Goal: Check status: Check status

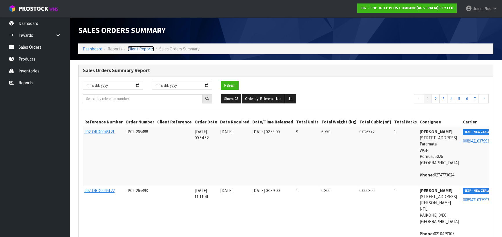
click at [133, 49] on link "Client Reports" at bounding box center [141, 49] width 26 height 6
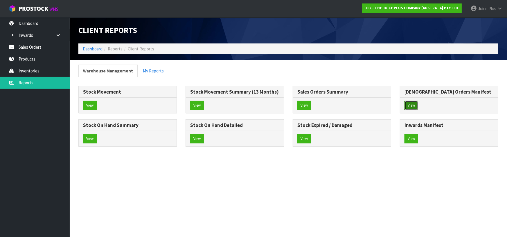
click at [412, 107] on button "View" at bounding box center [411, 105] width 14 height 9
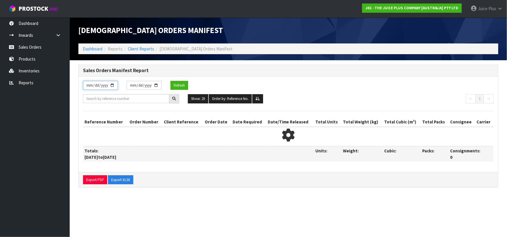
click at [112, 84] on input "[DATE]" at bounding box center [100, 85] width 35 height 9
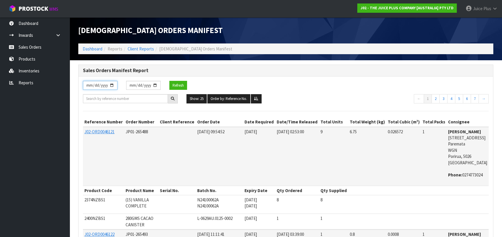
type input "[DATE]"
click at [114, 100] on input "text" at bounding box center [125, 98] width 85 height 9
paste input "J02-ORD0045651"
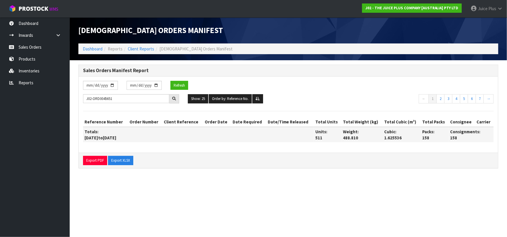
click at [174, 100] on icon at bounding box center [174, 99] width 4 height 4
click at [176, 81] on button "Refresh" at bounding box center [179, 85] width 18 height 9
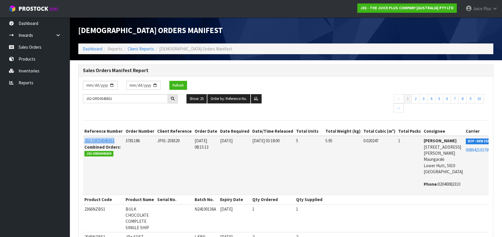
drag, startPoint x: 118, startPoint y: 142, endPoint x: 84, endPoint y: 143, distance: 34.5
click at [84, 143] on td "J02-ORD0045651 Combined Orders: J02-ORD0045650" at bounding box center [103, 165] width 41 height 59
copy span "J02-ORD0045651"
drag, startPoint x: 188, startPoint y: 143, endPoint x: 373, endPoint y: 138, distance: 185.5
click at [162, 142] on td "JP01-258329" at bounding box center [174, 165] width 37 height 59
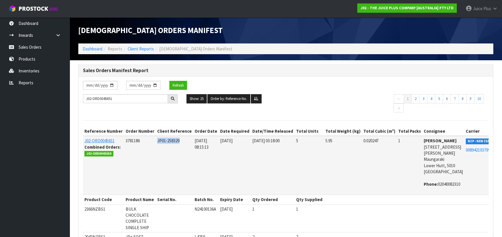
copy span "JP01-258329"
click at [108, 154] on span "J02-ORD0045650" at bounding box center [98, 154] width 29 height 6
drag, startPoint x: 110, startPoint y: 154, endPoint x: 85, endPoint y: 154, distance: 25.3
click at [85, 154] on span "J02-ORD0045650" at bounding box center [98, 154] width 29 height 6
copy span "J02-ORD0045650"
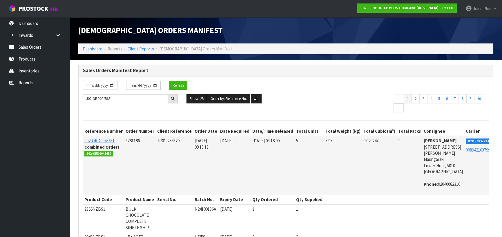
click at [152, 158] on td "3781186" at bounding box center [140, 165] width 32 height 59
click at [109, 151] on span "J02-ORD0045650" at bounding box center [98, 154] width 29 height 6
click at [106, 153] on span "J02-ORD0045650" at bounding box center [98, 154] width 29 height 6
drag, startPoint x: 111, startPoint y: 101, endPoint x: 56, endPoint y: 98, distance: 55.2
click at [56, 98] on body "Toggle navigation ProStock WMS J02 - THE JUICE PLUS COMPANY [AUSTRALIA] PTY LTD…" at bounding box center [251, 118] width 502 height 237
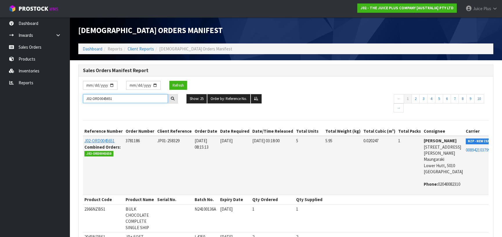
paste input "0"
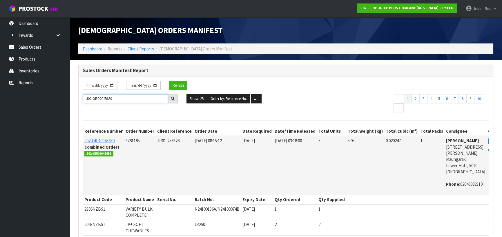
type input "J02-ORD0045650"
drag, startPoint x: 180, startPoint y: 143, endPoint x: 152, endPoint y: 141, distance: 27.6
click at [156, 141] on td "JP01-258328" at bounding box center [174, 165] width 37 height 59
copy span "JP01-258328"
drag, startPoint x: 152, startPoint y: 101, endPoint x: 73, endPoint y: 98, distance: 79.0
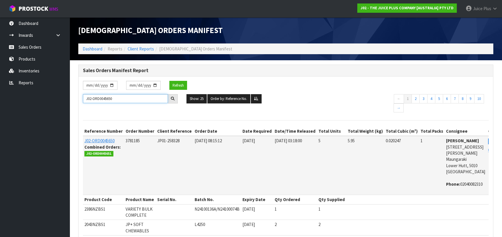
click at [65, 98] on body "Toggle navigation ProStock WMS J02 - THE JUICE PLUS COMPANY [AUSTRALIA] PTY LTD…" at bounding box center [251, 118] width 502 height 237
paste input "text"
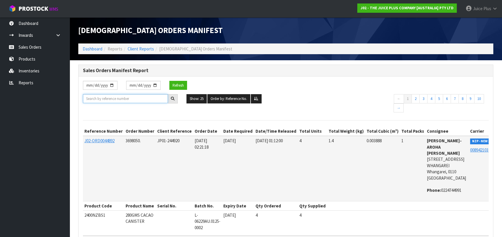
drag, startPoint x: 130, startPoint y: 99, endPoint x: 141, endPoint y: 98, distance: 10.8
click at [130, 99] on input "text" at bounding box center [125, 98] width 85 height 9
paste input "J02-ORD0045653"
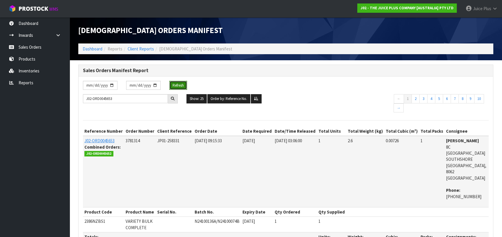
click at [174, 85] on button "Refresh" at bounding box center [178, 85] width 18 height 9
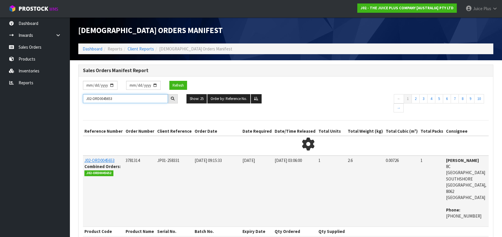
drag, startPoint x: 122, startPoint y: 101, endPoint x: 64, endPoint y: 95, distance: 58.3
click at [53, 95] on body "Toggle navigation ProStock WMS J02 - THE JUICE PLUS COMPANY [AUSTRALIA] PTY LTD…" at bounding box center [251, 118] width 502 height 237
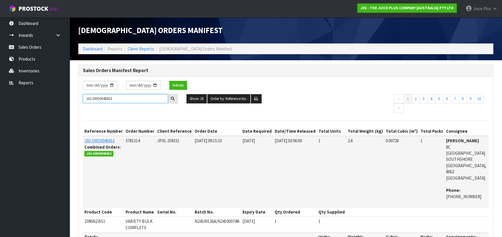
click at [120, 97] on input "J02-ORD0045653" at bounding box center [125, 98] width 85 height 9
drag, startPoint x: 121, startPoint y: 98, endPoint x: 55, endPoint y: 97, distance: 65.9
click at [55, 97] on body "Toggle navigation ProStock WMS J02 - THE JUICE PLUS COMPANY [AUSTRALIA] PTY LTD…" at bounding box center [251, 118] width 502 height 237
drag, startPoint x: 111, startPoint y: 154, endPoint x: 86, endPoint y: 157, distance: 25.2
click at [86, 157] on td "J02-ORD0045653 Combined Orders: J02-ORD0045652" at bounding box center [103, 171] width 41 height 71
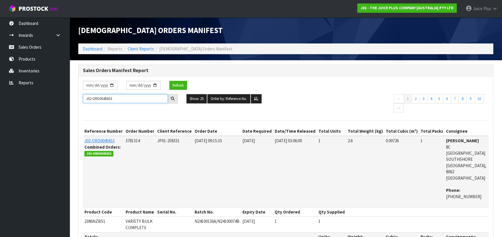
drag, startPoint x: 132, startPoint y: 97, endPoint x: 50, endPoint y: 100, distance: 82.2
click at [50, 100] on body "Toggle navigation ProStock WMS J02 - THE JUICE PLUS COMPANY [AUSTRALIA] PTY LTD…" at bounding box center [251, 118] width 502 height 237
paste input "2"
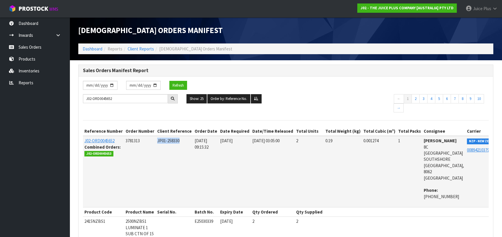
drag, startPoint x: 188, startPoint y: 141, endPoint x: 159, endPoint y: 140, distance: 28.8
click at [159, 140] on td "JP01-258330" at bounding box center [174, 171] width 37 height 71
copy span "JP01-258330"
drag, startPoint x: 117, startPoint y: 98, endPoint x: 57, endPoint y: 93, distance: 60.8
click at [56, 93] on body "Toggle navigation ProStock WMS J02 - THE JUICE PLUS COMPANY [AUSTRALIA] PTY LTD…" at bounding box center [251, 118] width 502 height 237
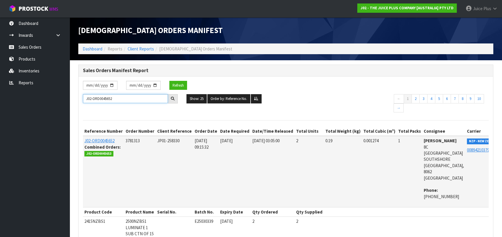
paste input "4"
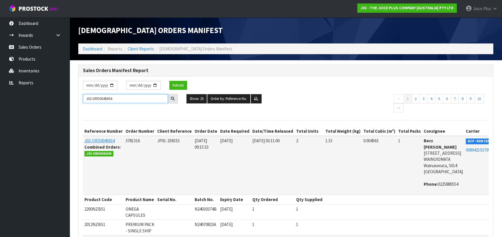
drag, startPoint x: 96, startPoint y: 97, endPoint x: 59, endPoint y: 90, distance: 36.9
click at [48, 92] on body "Toggle navigation ProStock WMS J02 - THE JUICE PLUS COMPANY [AUSTRALIA] PTY LTD…" at bounding box center [251, 118] width 502 height 237
drag, startPoint x: 113, startPoint y: 153, endPoint x: 95, endPoint y: 147, distance: 19.1
click at [86, 155] on li "J02-ORD0045640" at bounding box center [103, 153] width 38 height 6
copy span "J02-ORD0045640"
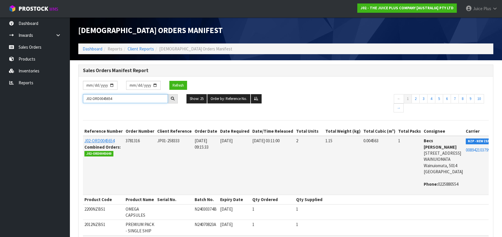
drag, startPoint x: 127, startPoint y: 98, endPoint x: 85, endPoint y: 95, distance: 41.6
click at [62, 98] on body "Toggle navigation ProStock WMS J02 - THE JUICE PLUS COMPANY [AUSTRALIA] PTY LTD…" at bounding box center [251, 118] width 502 height 237
paste input "40"
drag, startPoint x: 115, startPoint y: 99, endPoint x: 71, endPoint y: 99, distance: 43.5
click at [66, 99] on body "Toggle navigation ProStock WMS J02 - THE JUICE PLUS COMPANY [AUSTRALIA] PTY LTD…" at bounding box center [251, 118] width 502 height 237
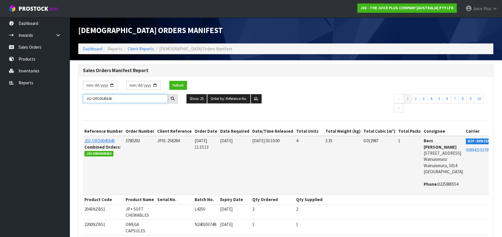
paste input "57"
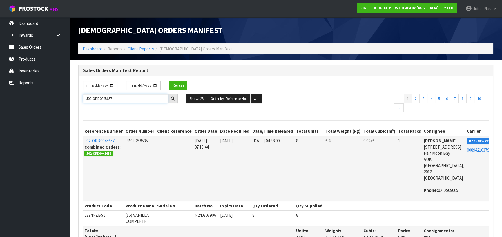
drag, startPoint x: 125, startPoint y: 100, endPoint x: 28, endPoint y: 93, distance: 97.4
click at [28, 93] on body "Toggle navigation ProStock WMS J02 - THE JUICE PLUS COMPANY [AUSTRALIA] PTY LTD…" at bounding box center [251, 118] width 502 height 237
drag, startPoint x: 150, startPoint y: 140, endPoint x: 123, endPoint y: 143, distance: 27.1
click at [124, 143] on td "JP01-258535" at bounding box center [140, 168] width 32 height 65
drag, startPoint x: 110, startPoint y: 153, endPoint x: 85, endPoint y: 154, distance: 25.0
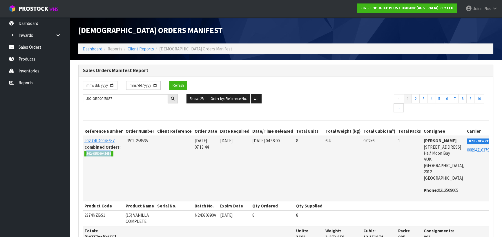
click at [85, 154] on span "J02-ORD0045656" at bounding box center [98, 154] width 29 height 6
copy span "J02-ORD0045656"
drag, startPoint x: 129, startPoint y: 99, endPoint x: 60, endPoint y: 97, distance: 69.1
click at [60, 97] on body "Toggle navigation ProStock WMS J02 - THE JUICE PLUS COMPANY [AUSTRALIA] PTY LTD…" at bounding box center [251, 118] width 502 height 237
paste input "6"
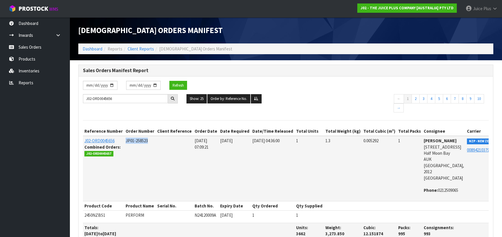
drag, startPoint x: 149, startPoint y: 140, endPoint x: 123, endPoint y: 142, distance: 26.5
click at [124, 142] on td "JP01-258523" at bounding box center [140, 168] width 32 height 65
copy span "JP01-258523"
drag, startPoint x: 116, startPoint y: 102, endPoint x: 50, endPoint y: 100, distance: 65.3
click at [50, 100] on body "Toggle navigation ProStock WMS J02 - THE JUICE PLUS COMPANY [AUSTRALIA] PTY LTD…" at bounding box center [251, 118] width 502 height 237
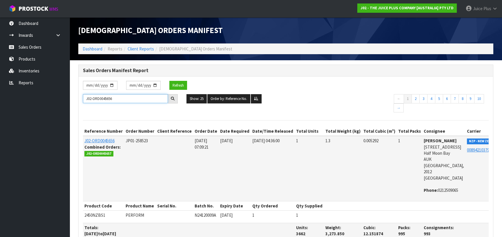
paste input "81"
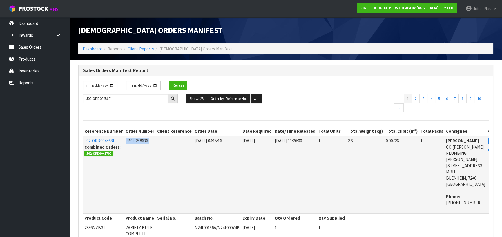
drag, startPoint x: 151, startPoint y: 143, endPoint x: 122, endPoint y: 144, distance: 29.3
click at [122, 144] on tr "J02-ORD0045681 Combined Orders: J02-ORD0045700 JP01-258636 [DATE] 04:15:16 01/0…" at bounding box center [308, 175] width 450 height 78
copy tr "JP01-258636"
drag, startPoint x: 119, startPoint y: 142, endPoint x: 83, endPoint y: 140, distance: 35.7
click at [83, 140] on td "J02-ORD0045681 Combined Orders: J02-ORD0045700" at bounding box center [103, 175] width 41 height 78
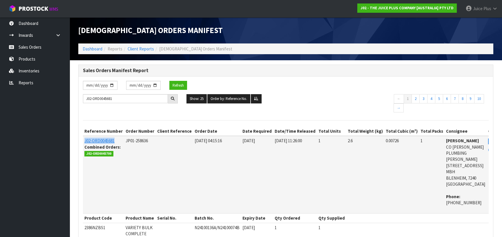
copy span "J02-ORD0045681"
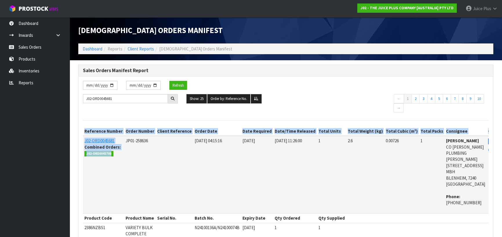
drag, startPoint x: 110, startPoint y: 154, endPoint x: 84, endPoint y: 151, distance: 26.3
click at [81, 154] on div "[DATE] [DATE] Refresh J02-ORD0045681 Show: 25 5 10 25 50 100 ALL Order by: Refe…" at bounding box center [286, 171] width 415 height 188
click at [100, 154] on span "J02-ORD0045700" at bounding box center [98, 154] width 29 height 6
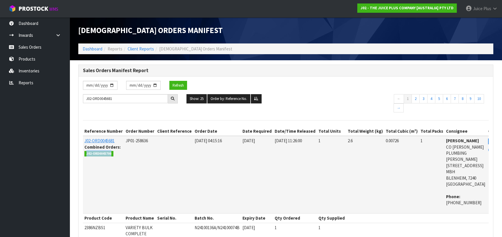
drag, startPoint x: 108, startPoint y: 155, endPoint x: 108, endPoint y: 117, distance: 37.4
click at [85, 156] on span "J02-ORD0045700" at bounding box center [98, 154] width 29 height 6
drag, startPoint x: 125, startPoint y: 98, endPoint x: 86, endPoint y: 95, distance: 39.2
click at [86, 95] on input "J02-ORD0045681" at bounding box center [125, 98] width 85 height 9
paste input "700"
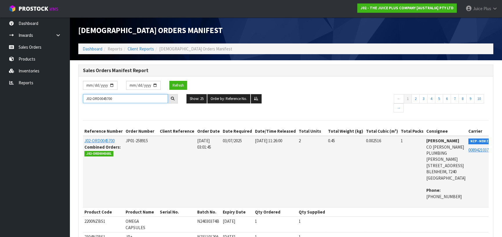
type input "J02-ORD0045700"
drag, startPoint x: 151, startPoint y: 146, endPoint x: 122, endPoint y: 146, distance: 28.7
click at [122, 146] on tr "J02-ORD0045700 Combined Orders: J02-ORD0045681 JP01-258915 [DATE] 03:01:45 03/0…" at bounding box center [298, 171] width 430 height 71
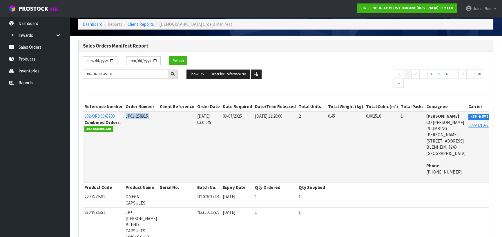
scroll to position [29, 0]
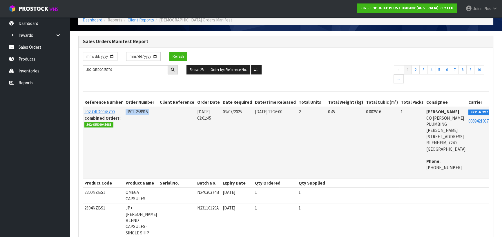
click at [375, 59] on div "[DATE] [DATE] Refresh" at bounding box center [286, 59] width 415 height 14
